Goal: Information Seeking & Learning: Understand process/instructions

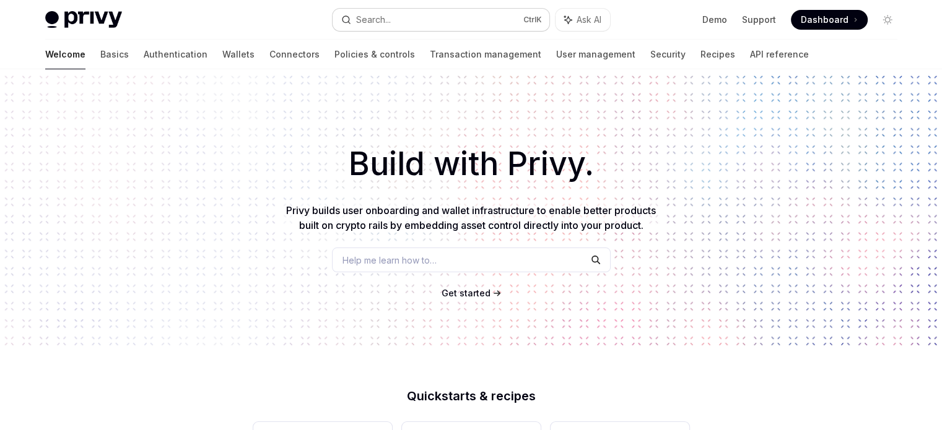
click at [461, 21] on button "Search... Ctrl K" at bounding box center [440, 20] width 217 height 22
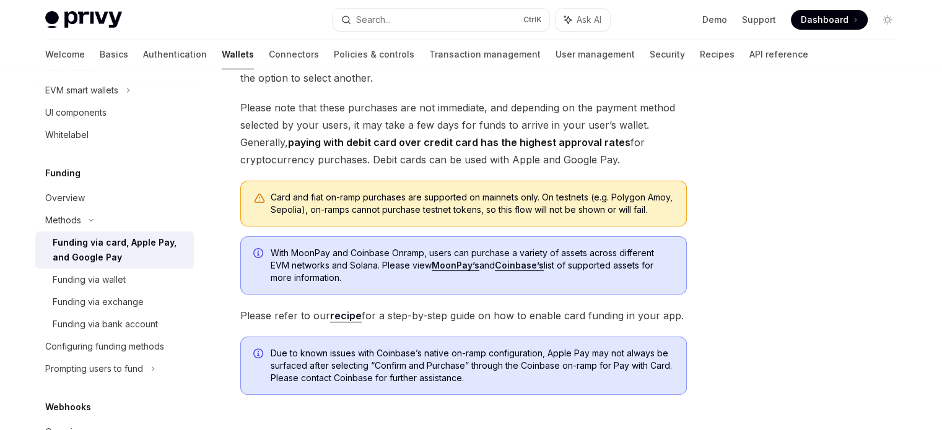
scroll to position [255, 0]
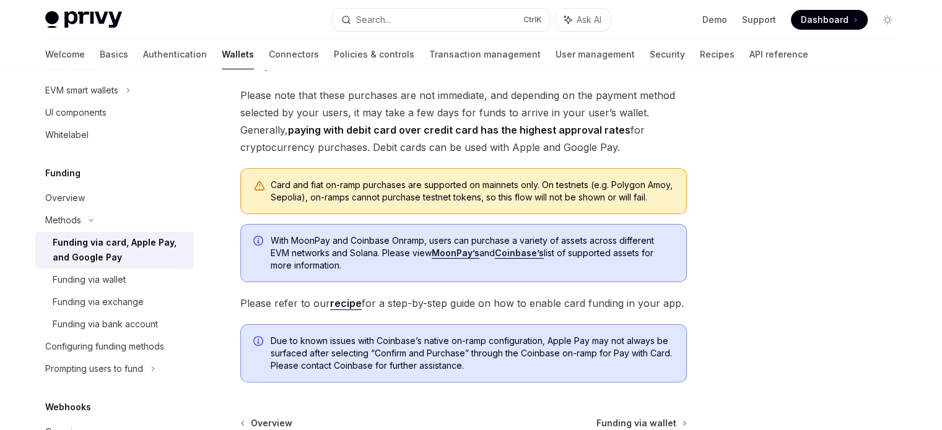
click at [137, 251] on div "Funding via card, Apple Pay, and Google Pay" at bounding box center [120, 250] width 134 height 30
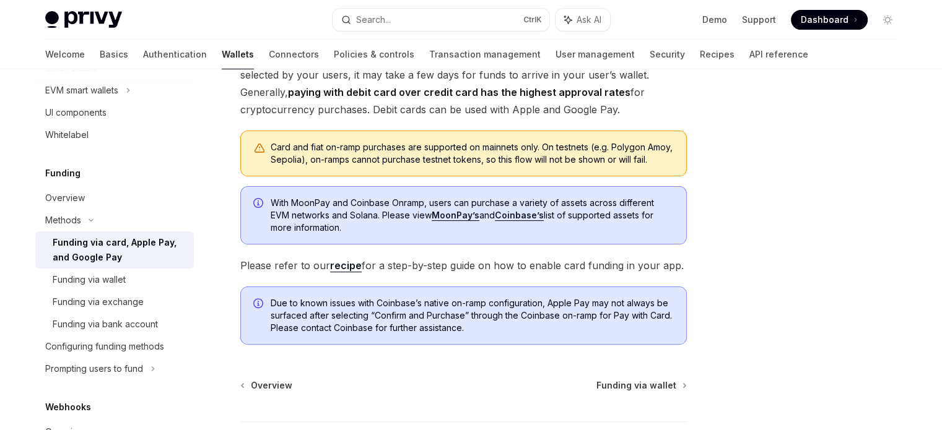
scroll to position [248, 0]
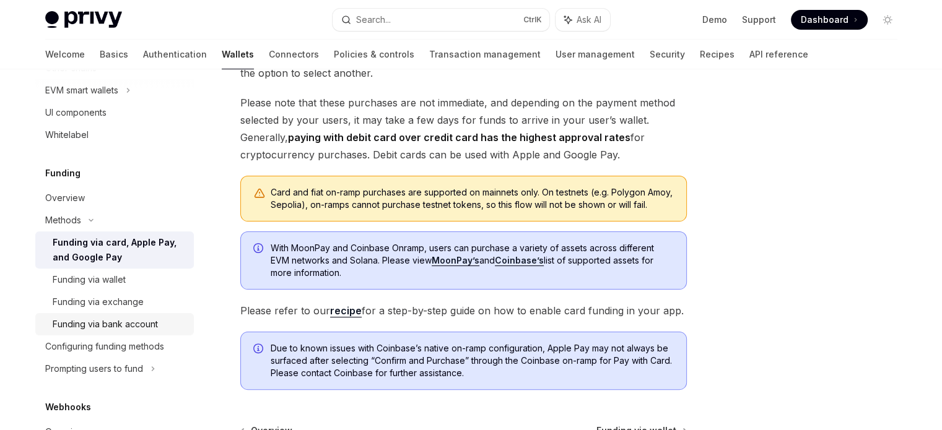
click at [121, 324] on div "Funding via bank account" at bounding box center [105, 324] width 105 height 15
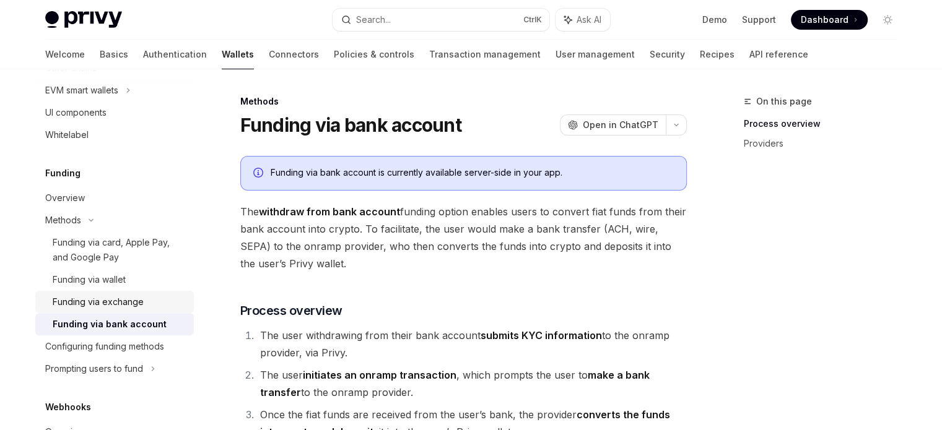
click at [116, 305] on div "Funding via exchange" at bounding box center [98, 302] width 91 height 15
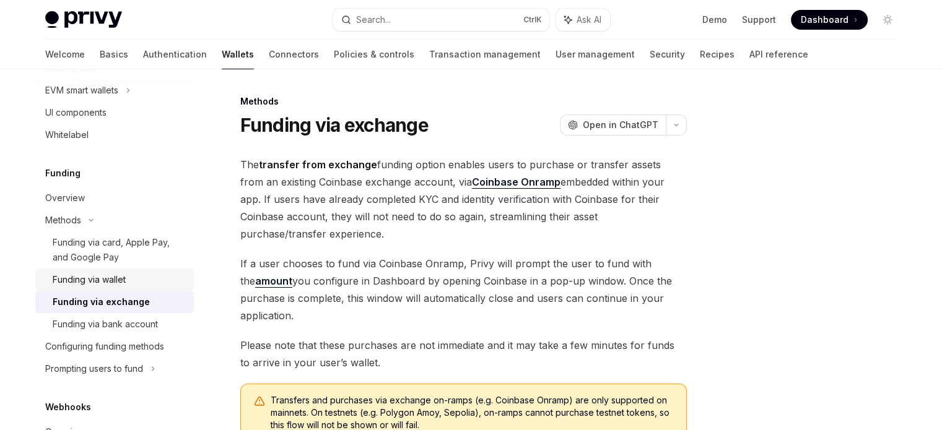
click at [115, 284] on div "Funding via wallet" at bounding box center [89, 279] width 73 height 15
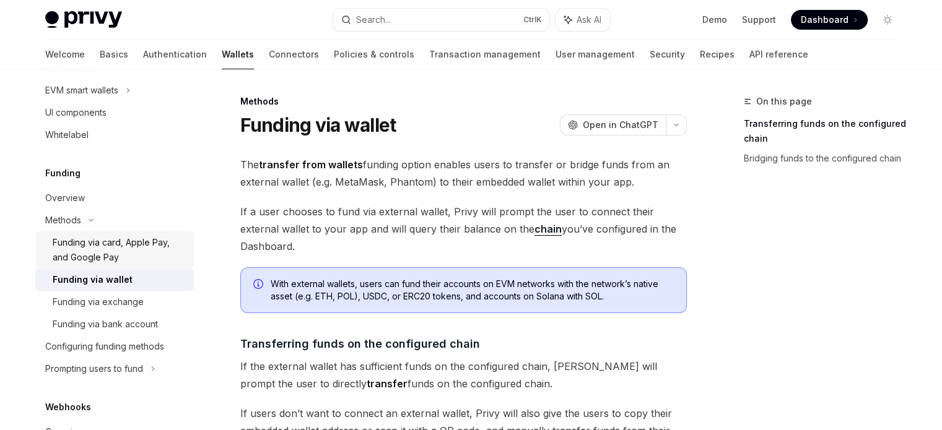
click at [121, 257] on div "Funding via card, Apple Pay, and Google Pay" at bounding box center [120, 250] width 134 height 30
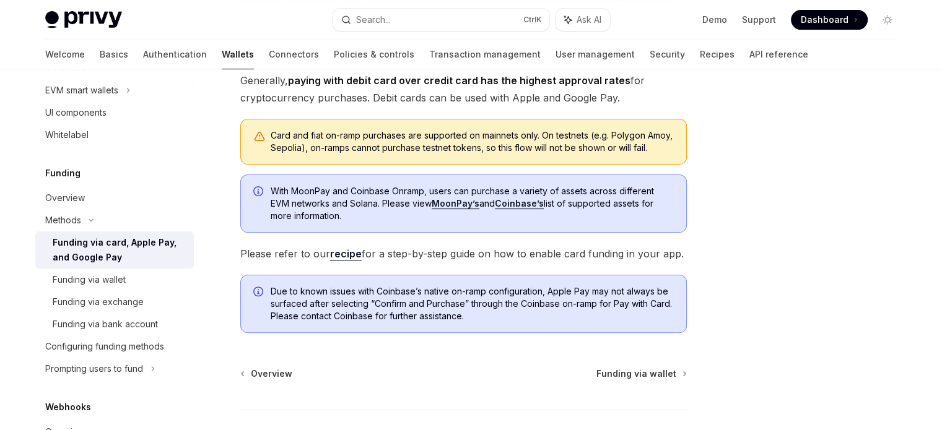
scroll to position [310, 0]
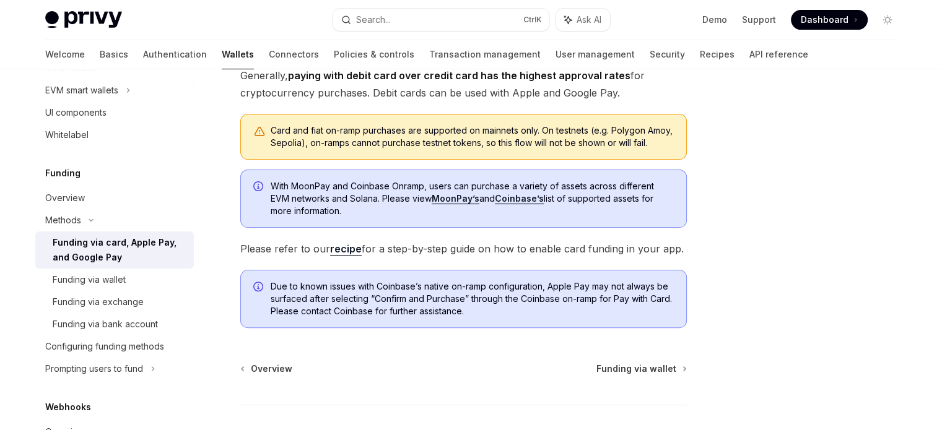
click at [337, 256] on link "recipe" at bounding box center [346, 249] width 32 height 13
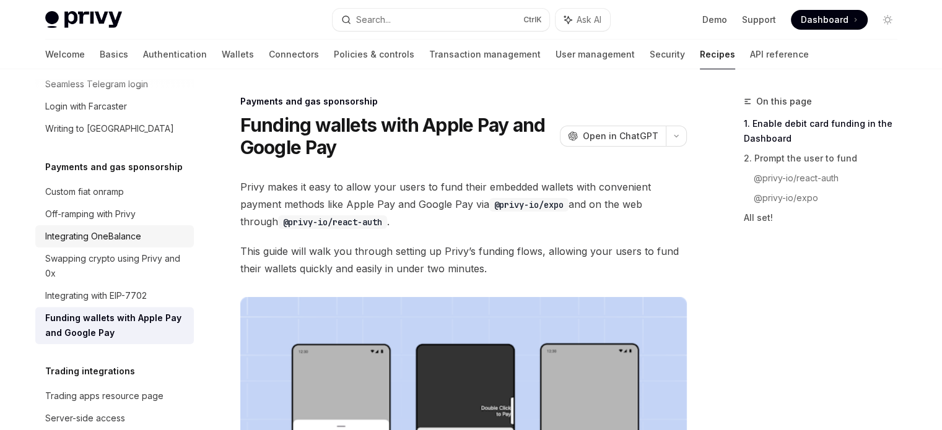
scroll to position [1114, 0]
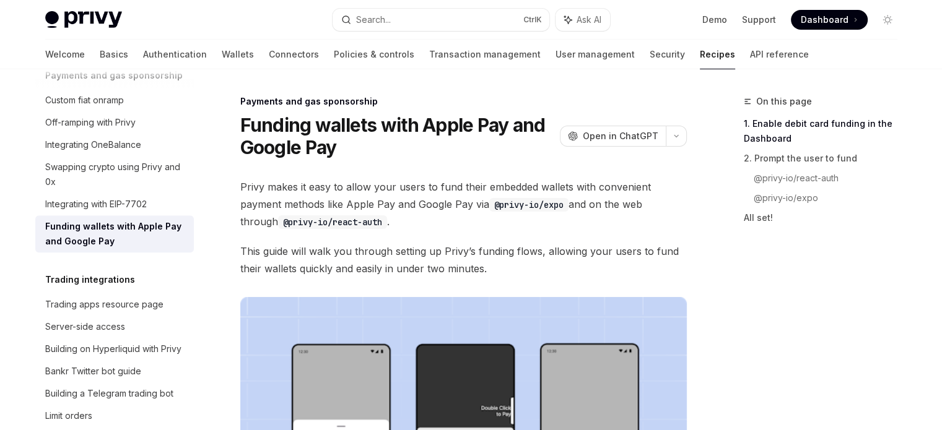
click at [158, 249] on div "Funding wallets with Apple Pay and Google Pay" at bounding box center [115, 234] width 141 height 30
type textarea "*"
click at [603, 135] on span "Open in ChatGPT" at bounding box center [620, 136] width 76 height 12
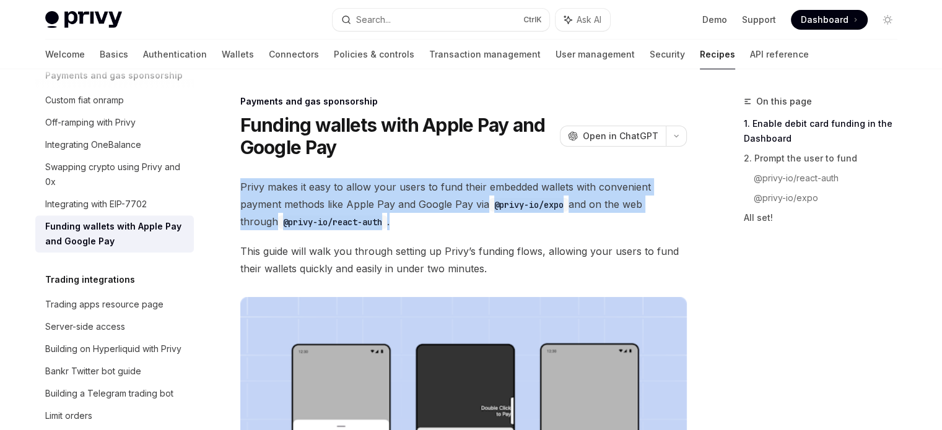
drag, startPoint x: 236, startPoint y: 184, endPoint x: 686, endPoint y: 235, distance: 452.2
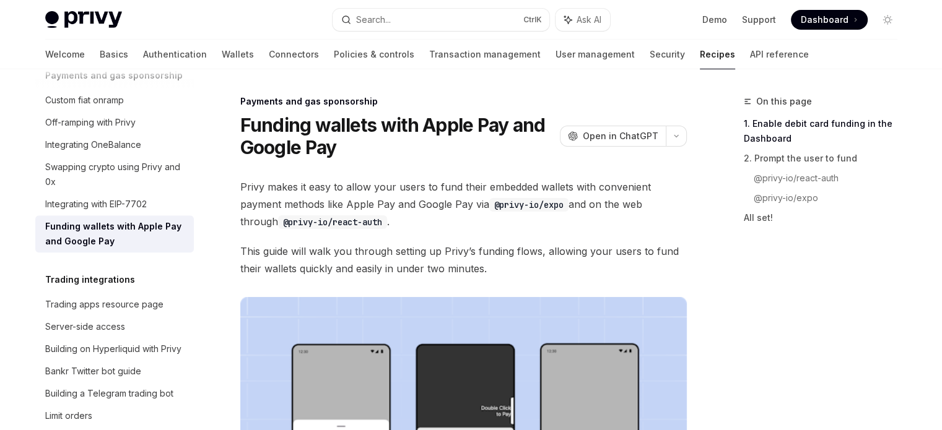
drag, startPoint x: 688, startPoint y: 235, endPoint x: 705, endPoint y: 242, distance: 18.3
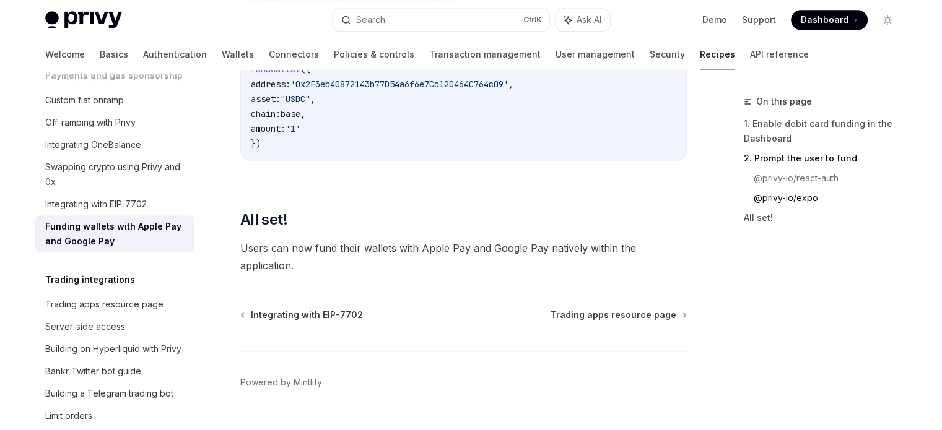
scroll to position [1778, 0]
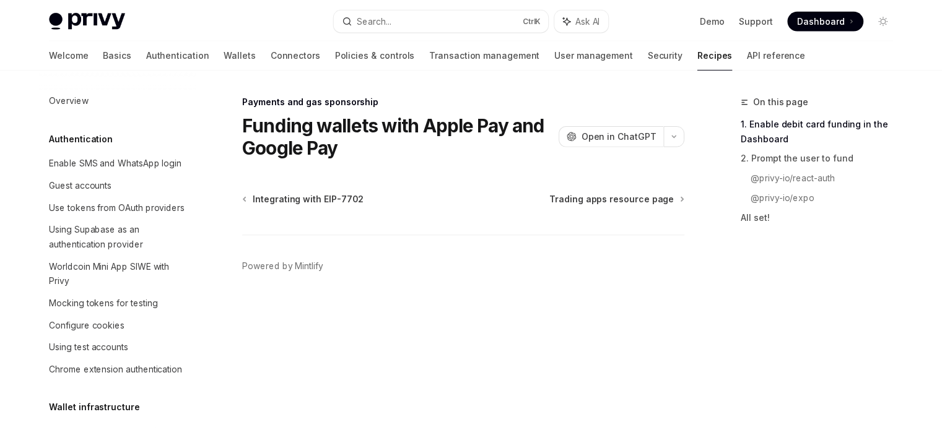
scroll to position [1172, 0]
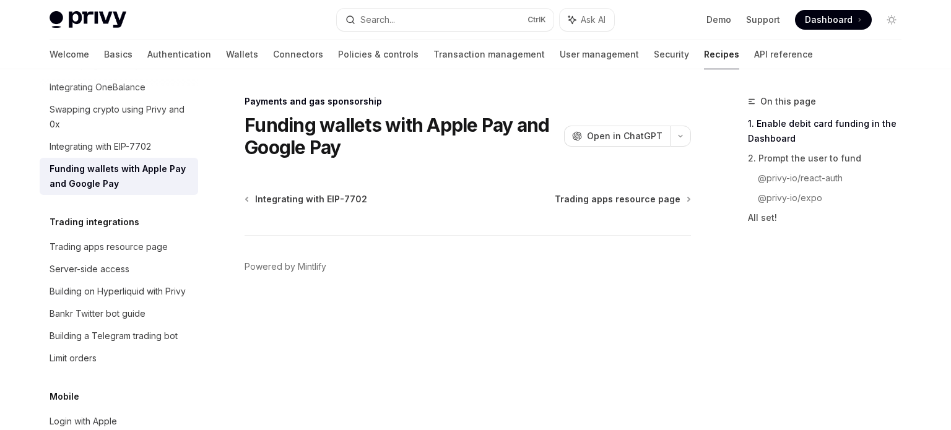
click at [113, 191] on div "Funding wallets with Apple Pay and Google Pay" at bounding box center [120, 177] width 141 height 30
click at [98, 191] on div "Funding wallets with Apple Pay and Google Pay" at bounding box center [120, 177] width 141 height 30
click at [290, 199] on span "Integrating with EIP-7702" at bounding box center [311, 199] width 112 height 12
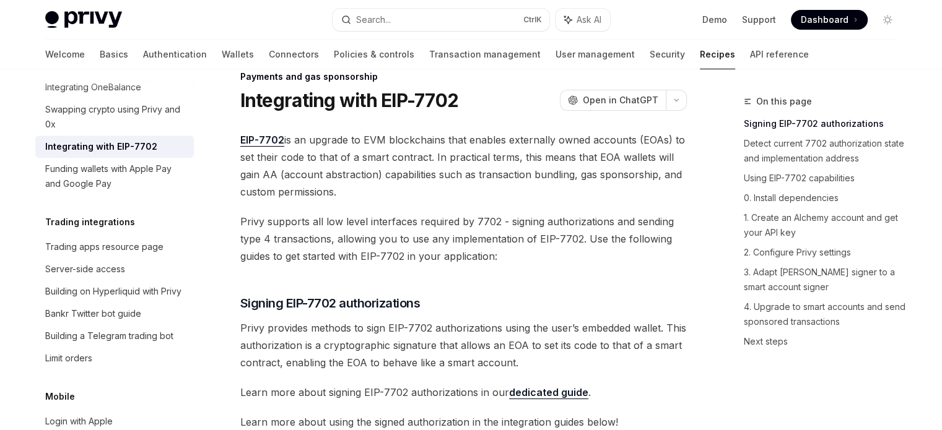
scroll to position [124, 0]
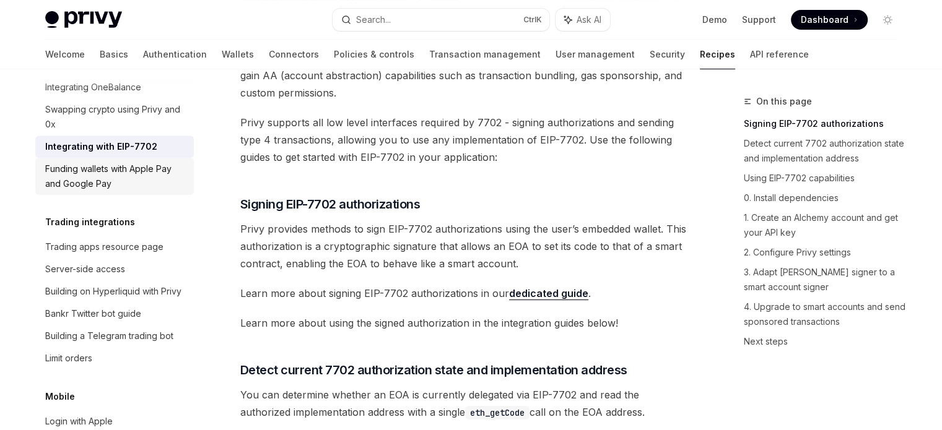
click at [136, 191] on div "Funding wallets with Apple Pay and Google Pay" at bounding box center [115, 177] width 141 height 30
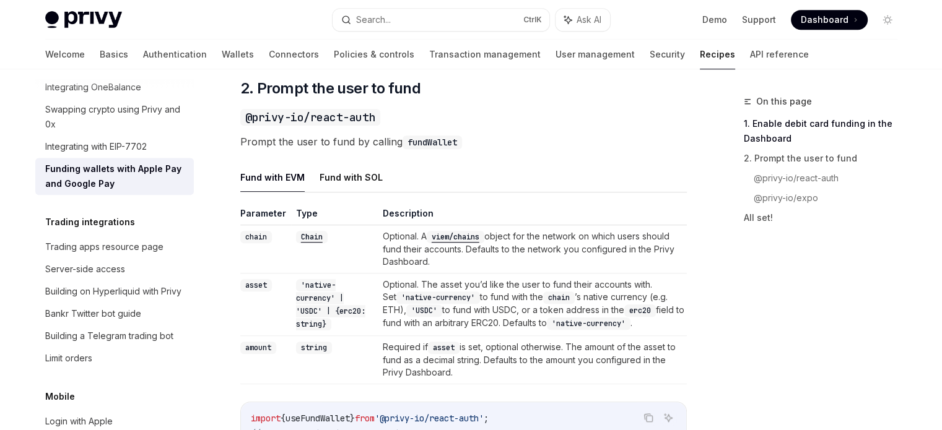
scroll to position [867, 0]
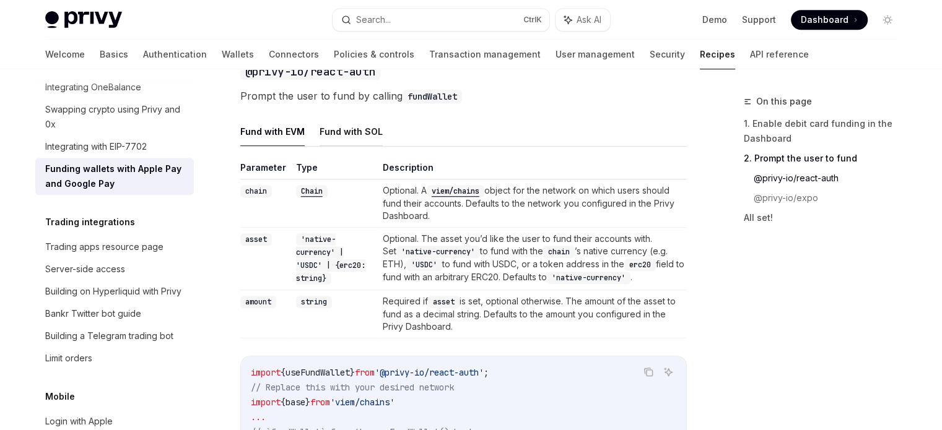
click at [360, 142] on button "Fund with SOL" at bounding box center [350, 131] width 63 height 29
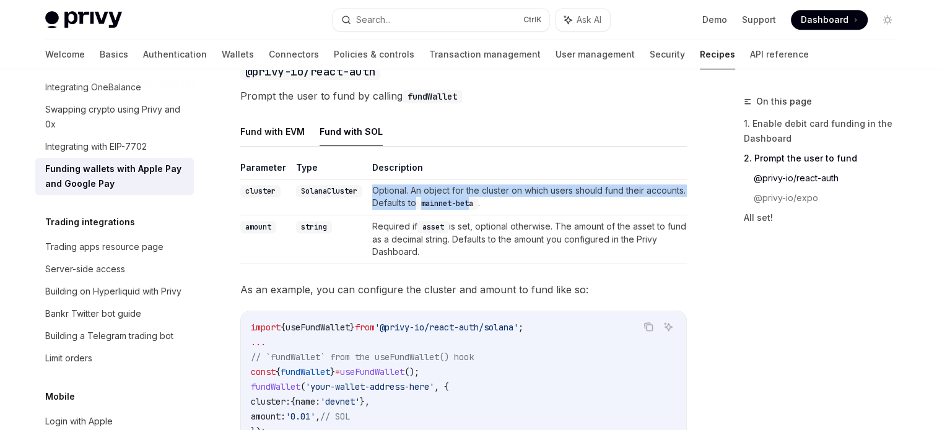
drag, startPoint x: 370, startPoint y: 202, endPoint x: 477, endPoint y: 227, distance: 110.5
click at [513, 215] on td "Optional. An object for the cluster on which users should fund their accounts. …" at bounding box center [526, 198] width 319 height 36
drag, startPoint x: 367, startPoint y: 237, endPoint x: 473, endPoint y: 262, distance: 108.9
click at [470, 262] on td "Required if asset is set, optional otherwise. The amount of the asset to fund a…" at bounding box center [526, 239] width 319 height 48
click at [630, 264] on td "Required if asset is set, optional otherwise. The amount of the asset to fund a…" at bounding box center [526, 239] width 319 height 48
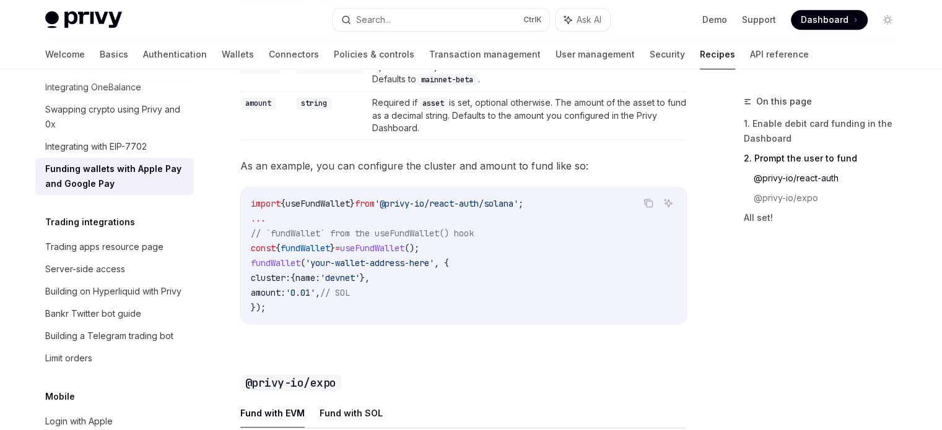
scroll to position [929, 0]
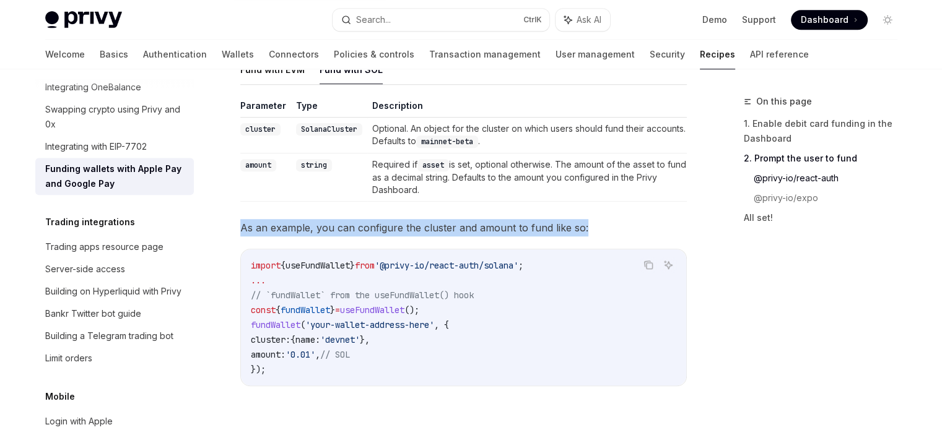
drag, startPoint x: 246, startPoint y: 247, endPoint x: 605, endPoint y: 245, distance: 359.0
click at [605, 245] on div "Payments and gas sponsorship Funding wallets with Apple Pay and Google Pay Open…" at bounding box center [347, 184] width 683 height 2037
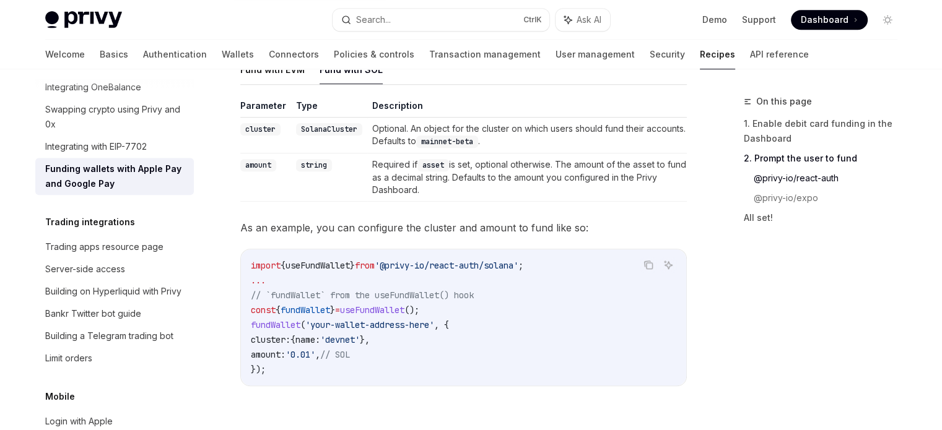
click at [745, 297] on div "On this page 1. Enable debit card funding in the Dashboard 2. Prompt the user t…" at bounding box center [813, 262] width 188 height 336
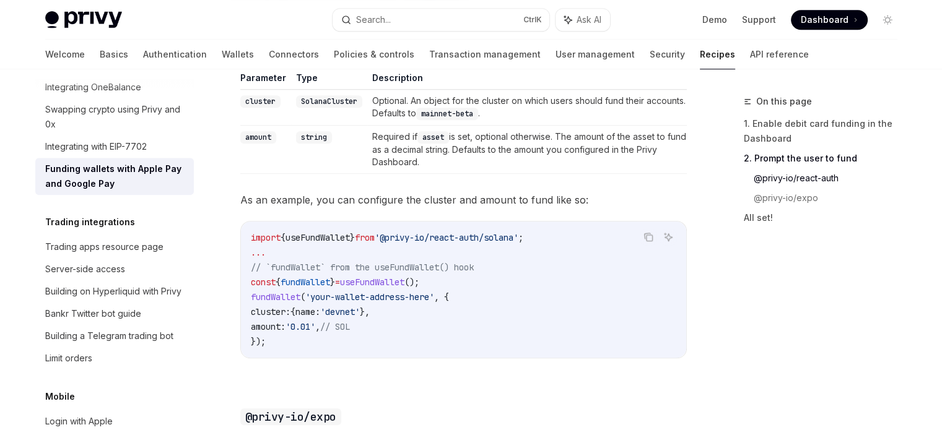
scroll to position [971, 0]
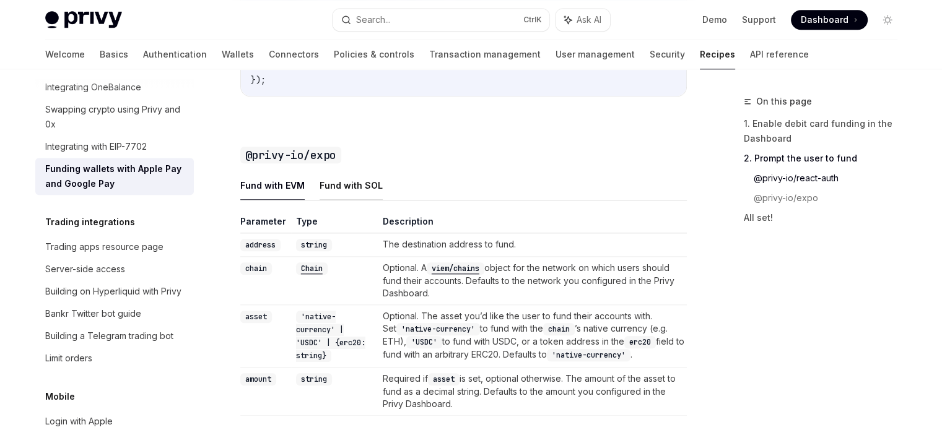
click at [348, 200] on button "Fund with SOL" at bounding box center [350, 185] width 63 height 29
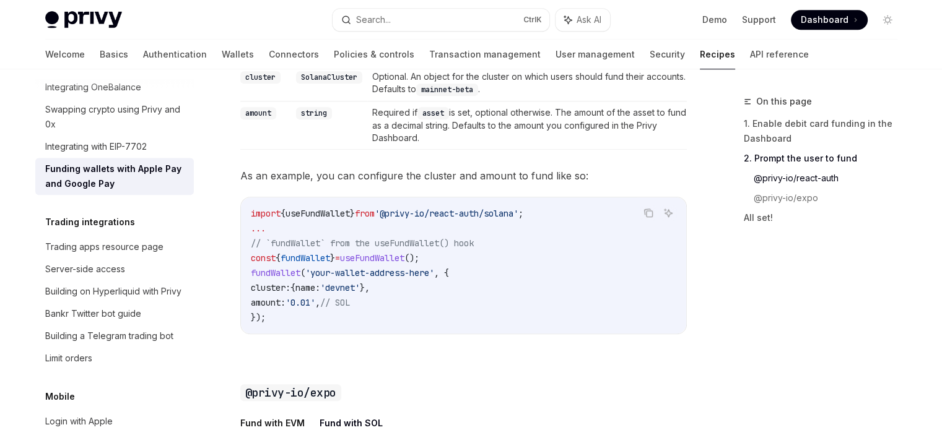
scroll to position [795, 0]
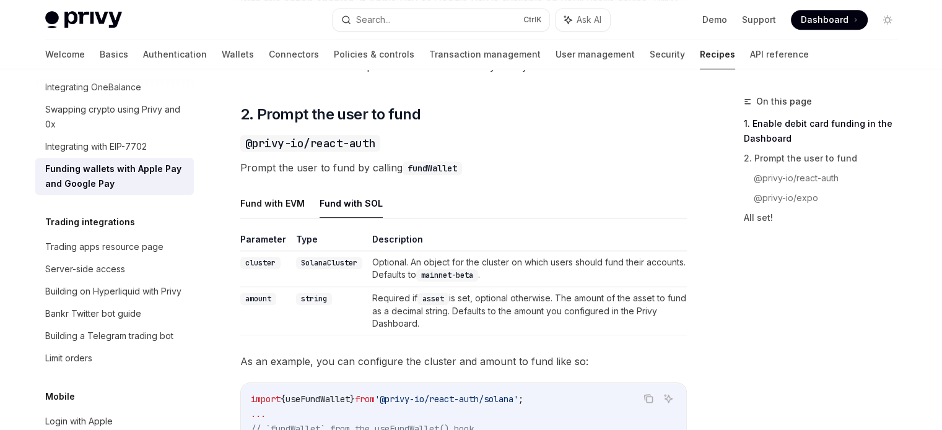
click at [342, 217] on button "Fund with SOL" at bounding box center [350, 203] width 63 height 29
type textarea "*"
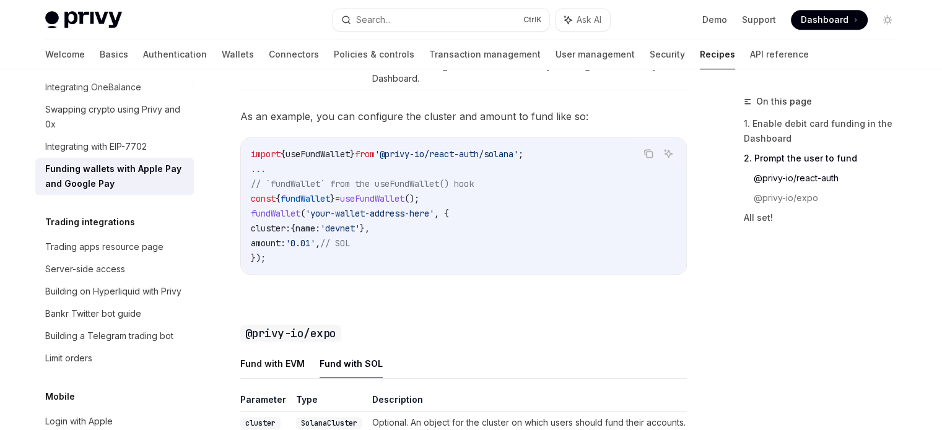
scroll to position [1042, 0]
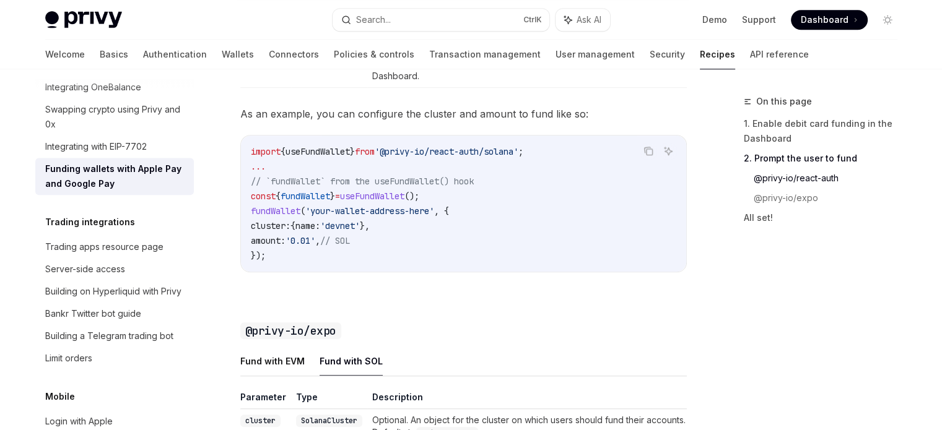
click at [388, 202] on span "useFundWallet" at bounding box center [372, 196] width 64 height 11
copy span "useFundWallet"
click at [415, 272] on div "Copy Ask AI import { useFundWallet } from '@privy-io/react-auth/solana' ; ... /…" at bounding box center [463, 203] width 446 height 137
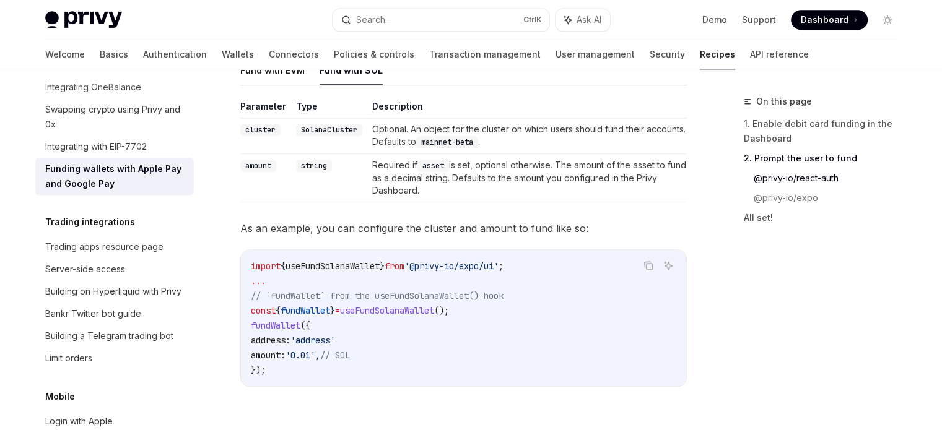
scroll to position [1352, 0]
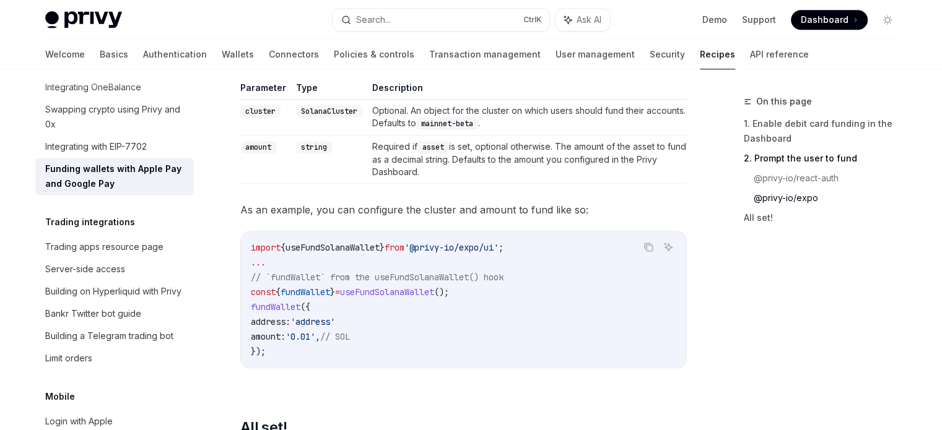
click at [433, 298] on span "useFundSolanaWallet" at bounding box center [387, 292] width 94 height 11
copy span "useFundSolanaWallet"
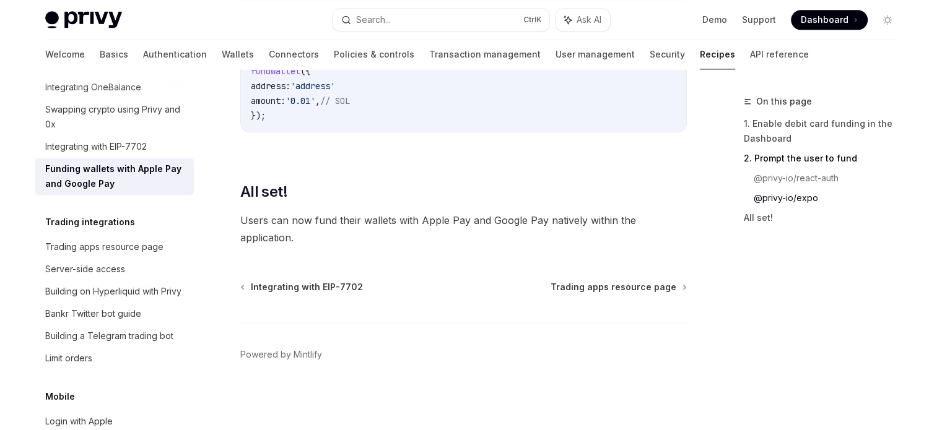
scroll to position [1476, 0]
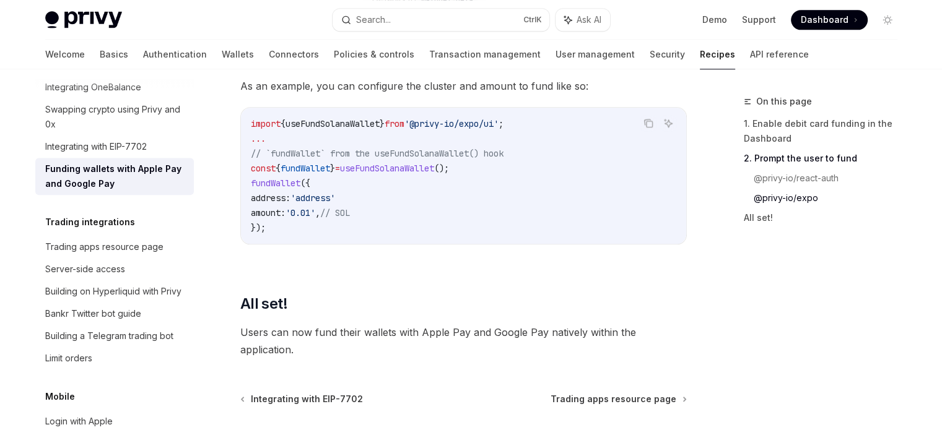
click at [427, 264] on div "Parameter Type Description cluster SolanaCluster Optional. An object for the cl…" at bounding box center [463, 111] width 446 height 306
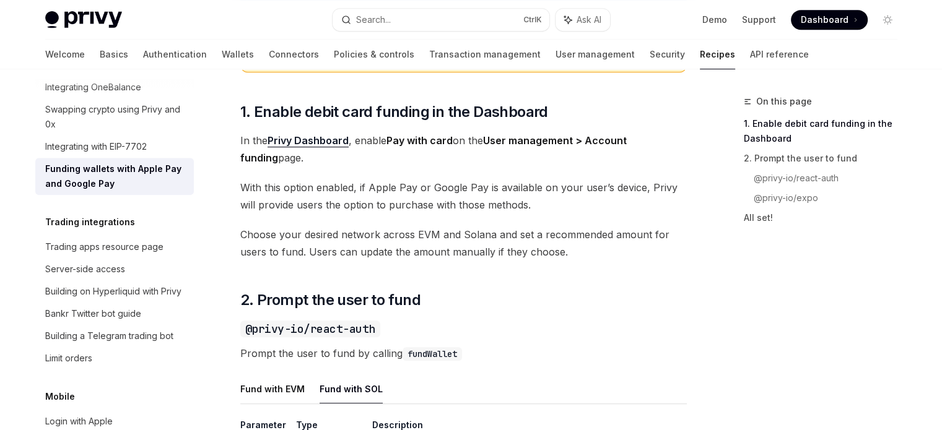
scroll to position [238, 0]
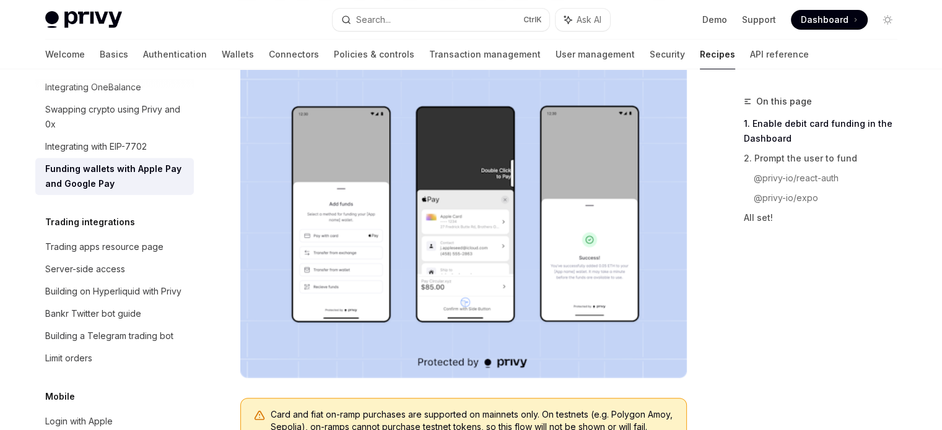
click at [392, 238] on img at bounding box center [463, 218] width 446 height 319
click at [426, 329] on img at bounding box center [463, 218] width 446 height 319
